Goal: Information Seeking & Learning: Compare options

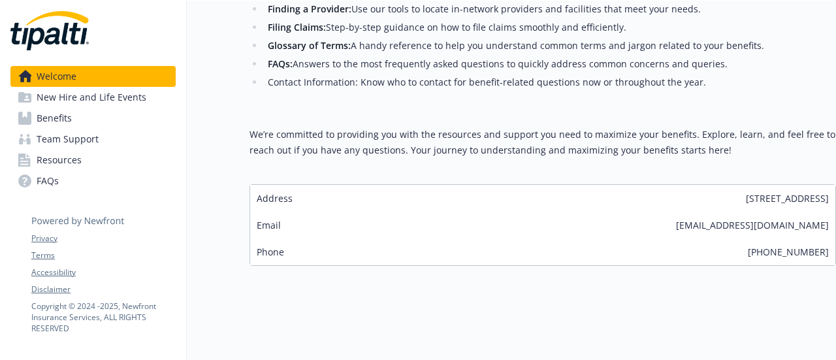
scroll to position [457, 0]
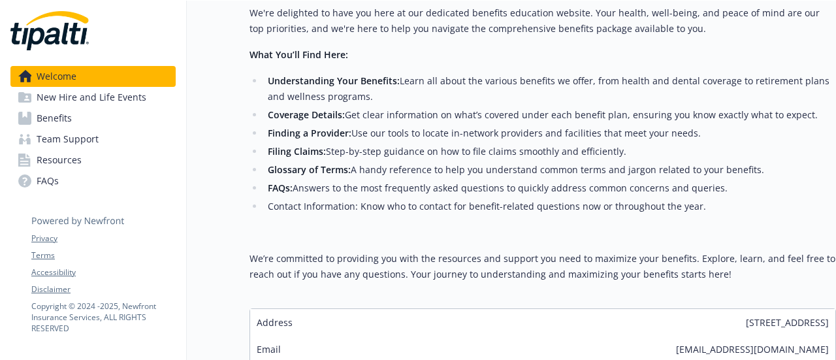
click at [124, 117] on link "Benefits" at bounding box center [92, 118] width 165 height 21
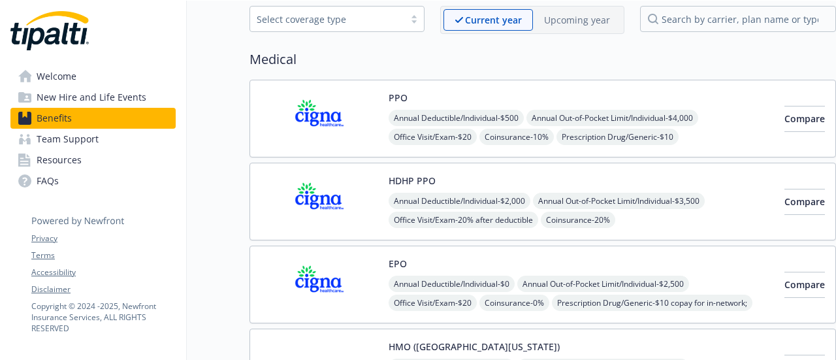
scroll to position [131, 0]
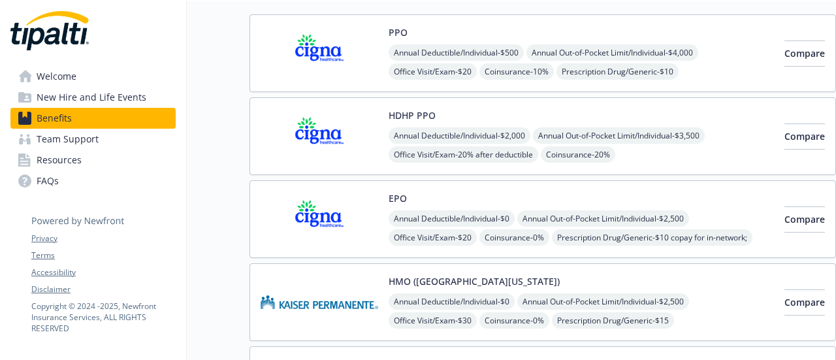
click at [292, 144] on img at bounding box center [319, 135] width 118 height 55
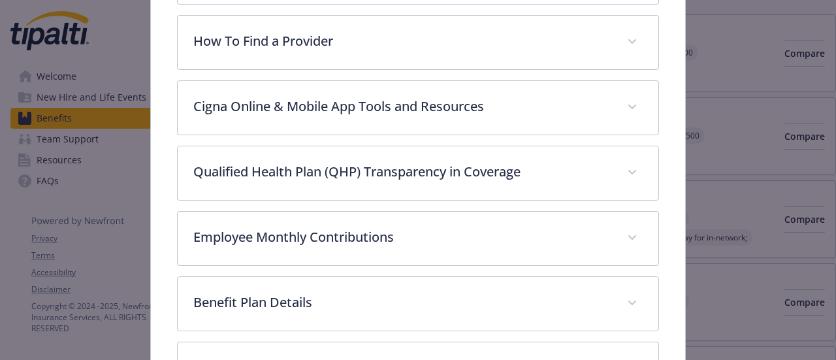
scroll to position [600, 0]
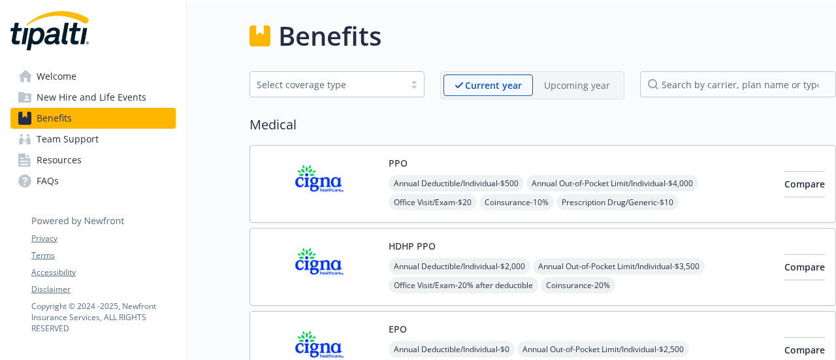
scroll to position [131, 0]
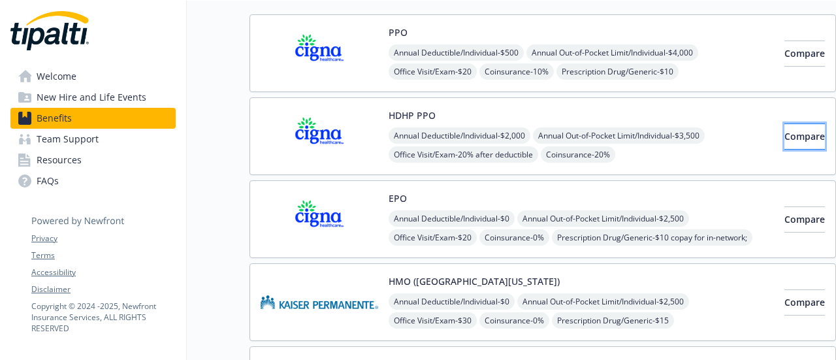
click at [789, 138] on span "Compare" at bounding box center [804, 136] width 40 height 12
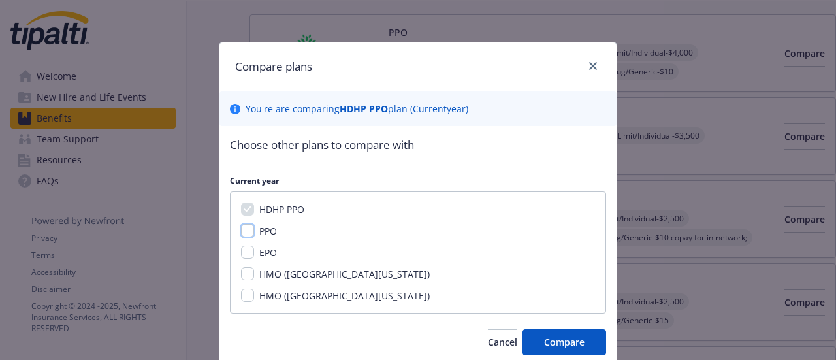
click at [247, 230] on input "PPO" at bounding box center [247, 230] width 13 height 13
checkbox input "true"
click at [241, 249] on input "EPO" at bounding box center [247, 251] width 13 height 13
checkbox input "true"
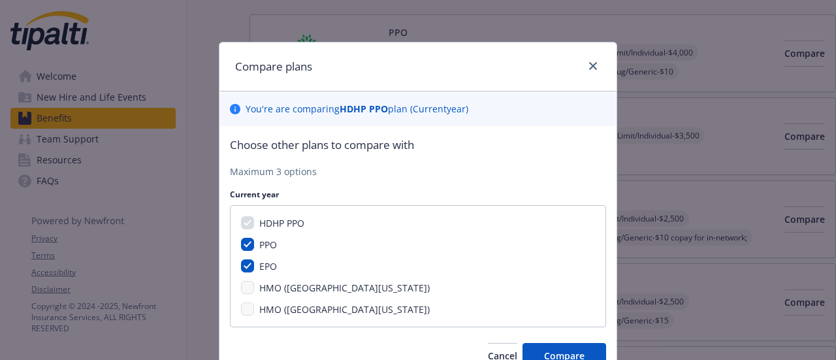
click at [242, 296] on div "HDHP PPO PPO EPO HMO ([GEOGRAPHIC_DATA][US_STATE]) HMO ([GEOGRAPHIC_DATA][US_ST…" at bounding box center [418, 266] width 376 height 122
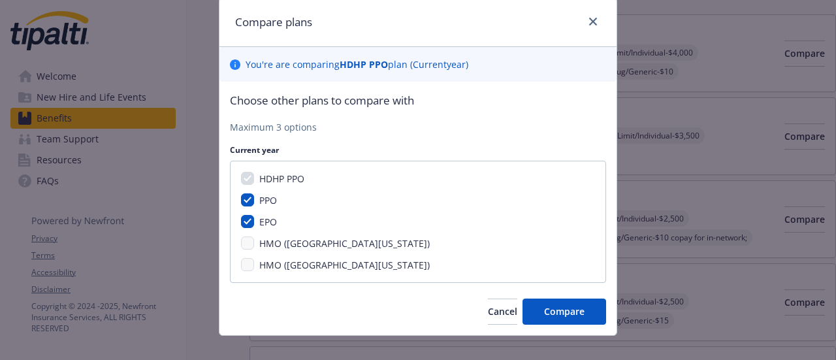
scroll to position [61, 0]
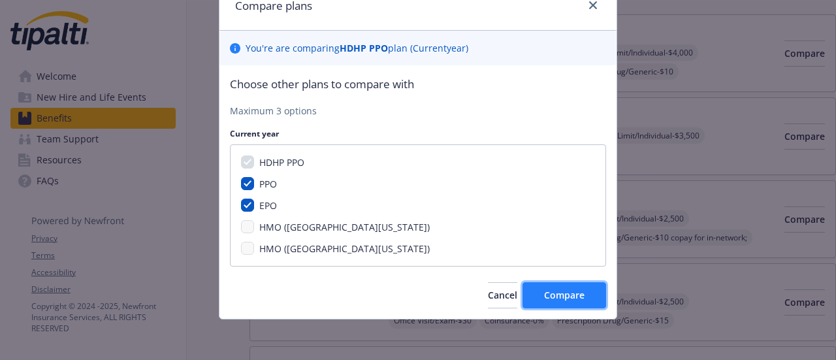
click at [561, 293] on span "Compare" at bounding box center [564, 295] width 40 height 12
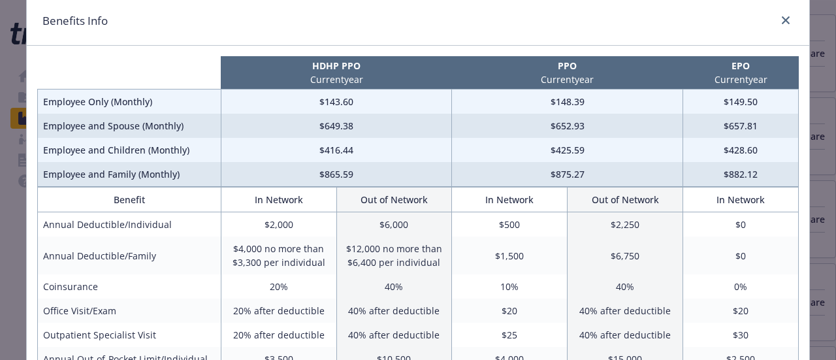
scroll to position [65, 0]
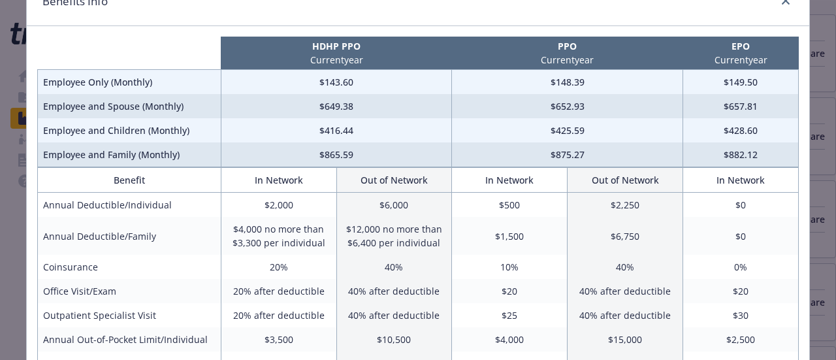
click at [572, 293] on td "40% after deductible" at bounding box center [625, 291] width 116 height 24
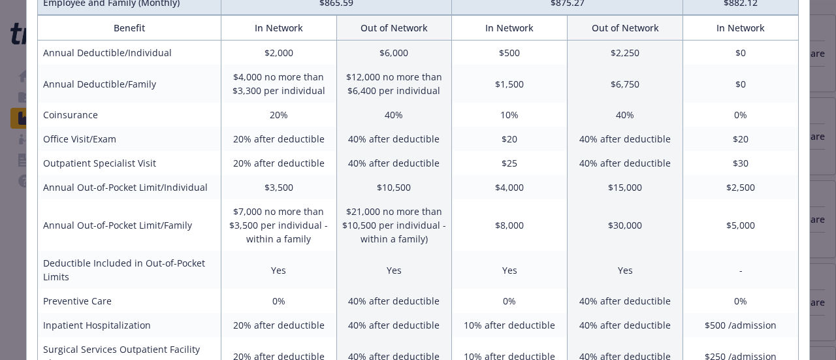
scroll to position [224, 0]
